Goal: Navigation & Orientation: Find specific page/section

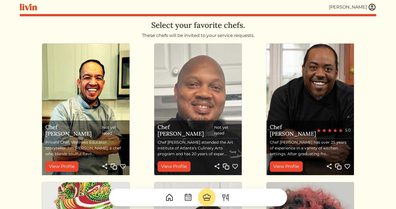
click at [372, 8] on img at bounding box center [372, 7] width 8 height 8
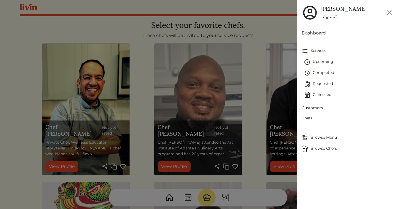
click at [324, 61] on span "Upcoming" at bounding box center [348, 62] width 88 height 7
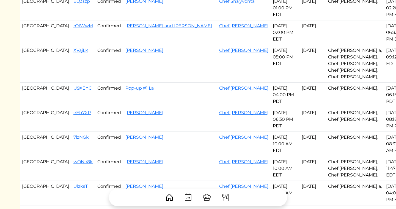
scroll to position [71, 0]
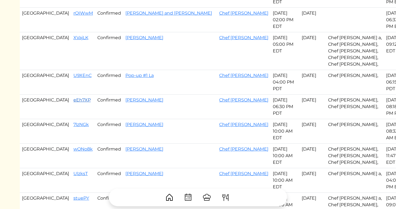
click at [73, 97] on link "eEh7XP" at bounding box center [81, 99] width 17 height 5
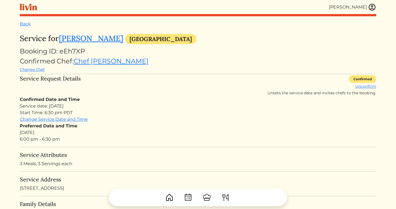
click at [372, 9] on img at bounding box center [372, 7] width 8 height 8
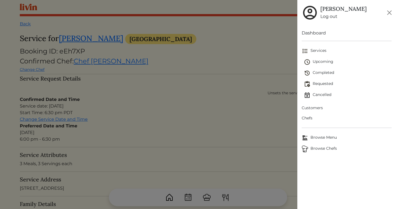
click at [320, 148] on span "Browse Chefs" at bounding box center [347, 148] width 90 height 7
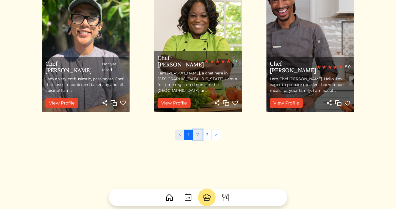
click at [199, 133] on link "2" at bounding box center [198, 134] width 10 height 10
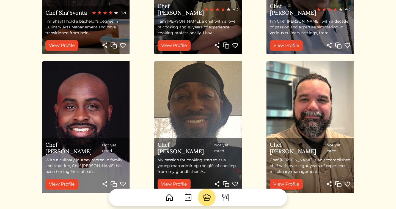
scroll to position [617, 0]
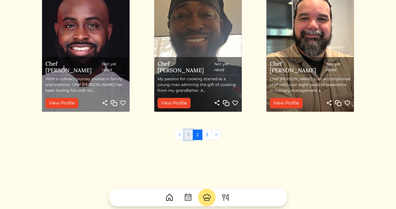
click at [188, 137] on link "1" at bounding box center [188, 134] width 9 height 10
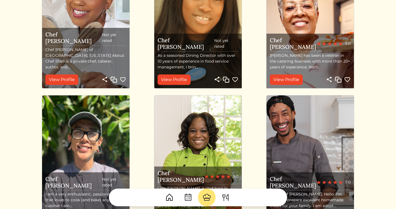
scroll to position [617, 0]
